Goal: Task Accomplishment & Management: Manage account settings

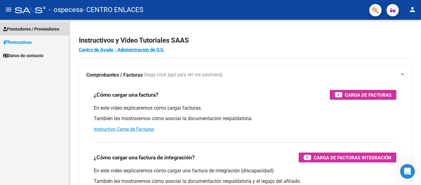
click at [42, 30] on span "Prestadores / Proveedores" at bounding box center [31, 29] width 56 height 7
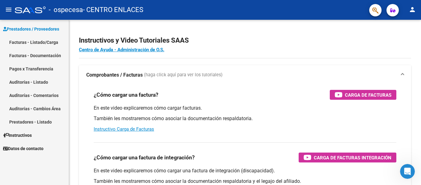
click at [40, 41] on link "Facturas - Listado/Carga" at bounding box center [34, 41] width 69 height 13
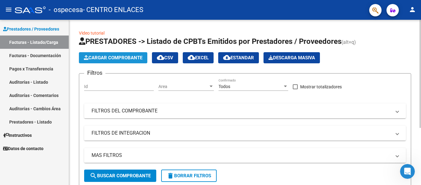
click at [132, 59] on span "Cargar Comprobante" at bounding box center [113, 58] width 59 height 6
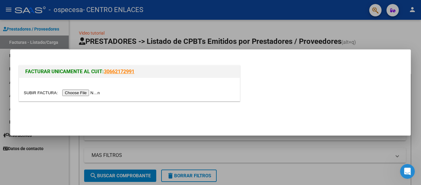
click at [68, 92] on input "file" at bounding box center [63, 92] width 78 height 6
click at [159, 32] on div at bounding box center [210, 92] width 421 height 185
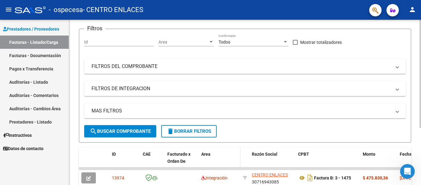
scroll to position [87, 0]
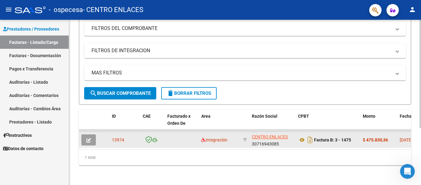
click at [86, 138] on icon "button" at bounding box center [88, 140] width 5 height 5
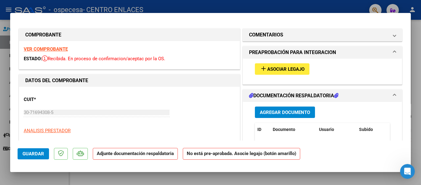
click at [292, 64] on button "add Asociar Legajo" at bounding box center [282, 68] width 55 height 11
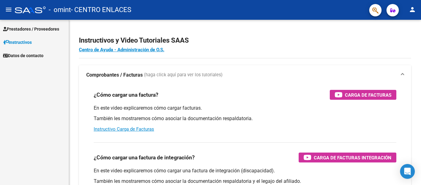
click at [42, 28] on span "Prestadores / Proveedores" at bounding box center [31, 29] width 56 height 7
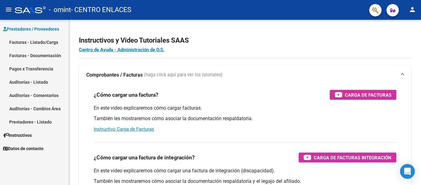
click at [33, 81] on link "Auditorías - Listado" at bounding box center [34, 81] width 69 height 13
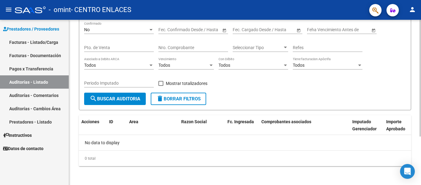
scroll to position [68, 0]
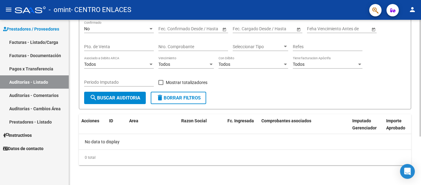
click at [127, 99] on span "search Buscar Auditoria" at bounding box center [115, 98] width 51 height 6
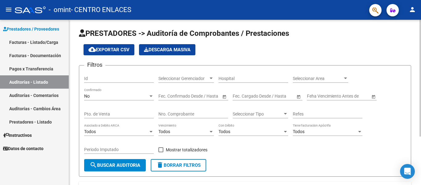
scroll to position [0, 0]
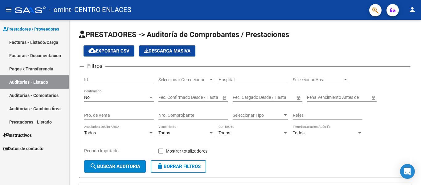
click at [43, 119] on link "Prestadores - Listado" at bounding box center [34, 121] width 69 height 13
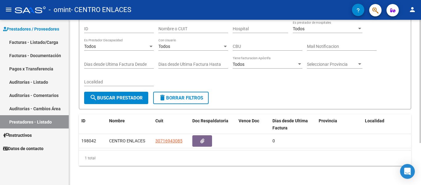
scroll to position [56, 0]
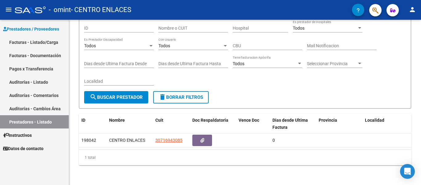
click at [51, 42] on link "Facturas - Listado/Carga" at bounding box center [34, 41] width 69 height 13
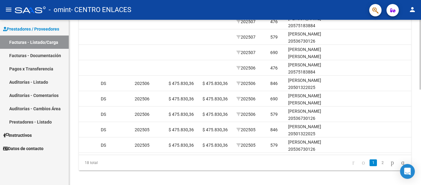
scroll to position [0, 719]
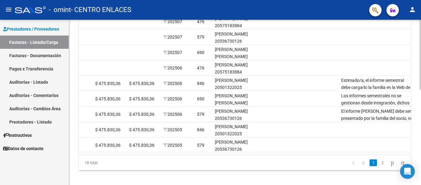
drag, startPoint x: 295, startPoint y: 160, endPoint x: 320, endPoint y: 158, distance: 24.7
click at [304, 159] on div "ID CAE Facturado x Orden De Area Razón Social CPBT Monto Fecha Cpbt Días desde …" at bounding box center [245, 73] width 332 height 194
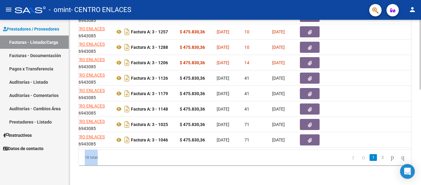
scroll to position [0, 0]
